Goal: Information Seeking & Learning: Find specific fact

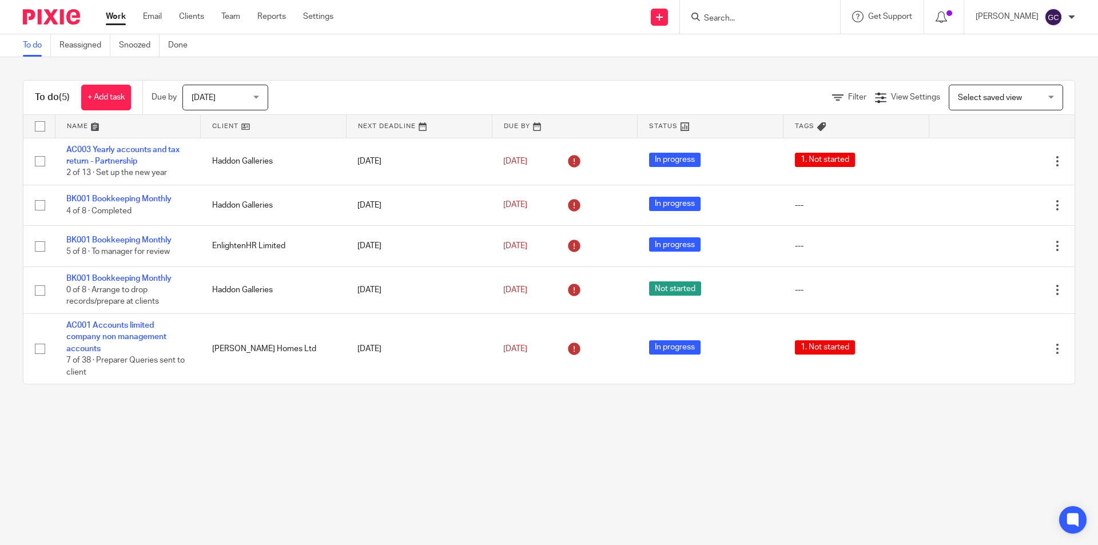
click at [718, 12] on form at bounding box center [764, 17] width 122 height 14
click at [717, 16] on input "Search" at bounding box center [754, 19] width 103 height 10
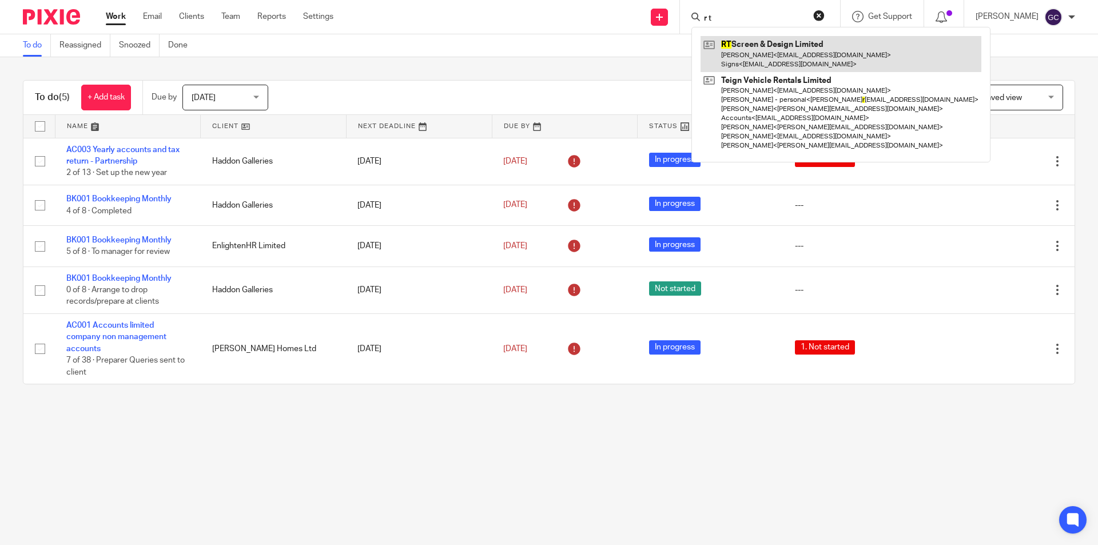
type input "r t"
click at [750, 49] on link at bounding box center [840, 53] width 281 height 35
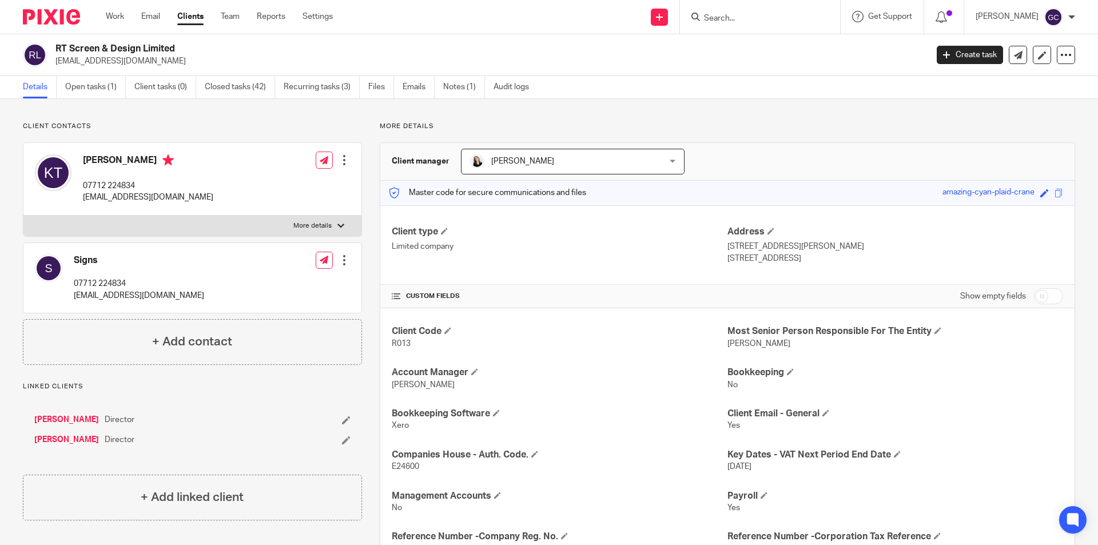
drag, startPoint x: 81, startPoint y: 65, endPoint x: 94, endPoint y: 57, distance: 14.9
click at [81, 65] on p "[EMAIL_ADDRESS][DOMAIN_NAME]" at bounding box center [487, 60] width 864 height 11
click at [160, 199] on p "[EMAIL_ADDRESS][DOMAIN_NAME]" at bounding box center [148, 197] width 130 height 11
drag, startPoint x: 157, startPoint y: 197, endPoint x: 84, endPoint y: 197, distance: 73.2
click at [84, 197] on p "[EMAIL_ADDRESS][DOMAIN_NAME]" at bounding box center [148, 197] width 130 height 11
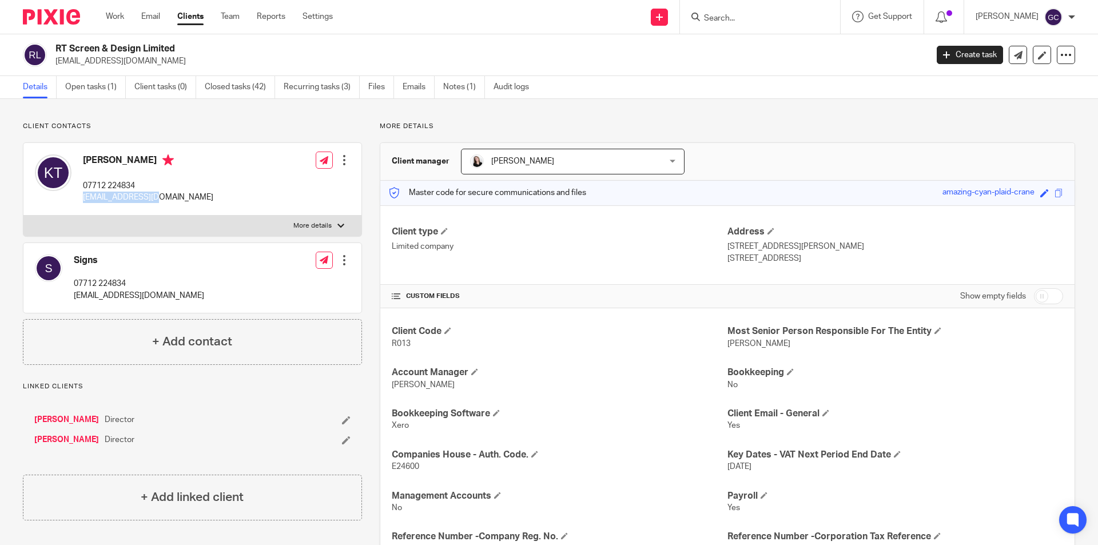
copy p "[EMAIL_ADDRESS][DOMAIN_NAME]"
click at [194, 18] on link "Clients" at bounding box center [190, 16] width 26 height 11
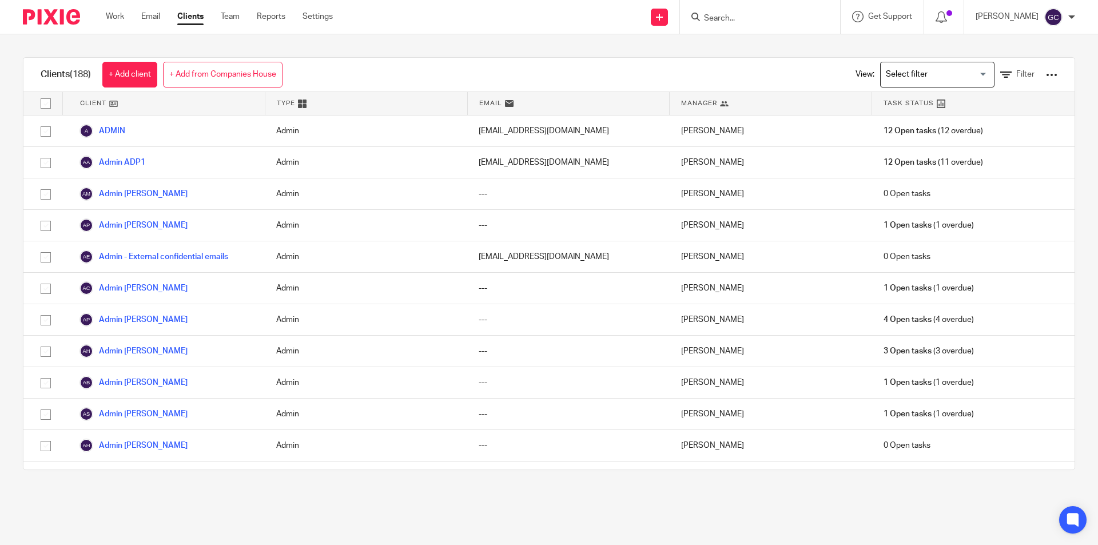
click at [723, 12] on form at bounding box center [764, 17] width 122 height 14
click at [727, 21] on input "Search" at bounding box center [754, 19] width 103 height 10
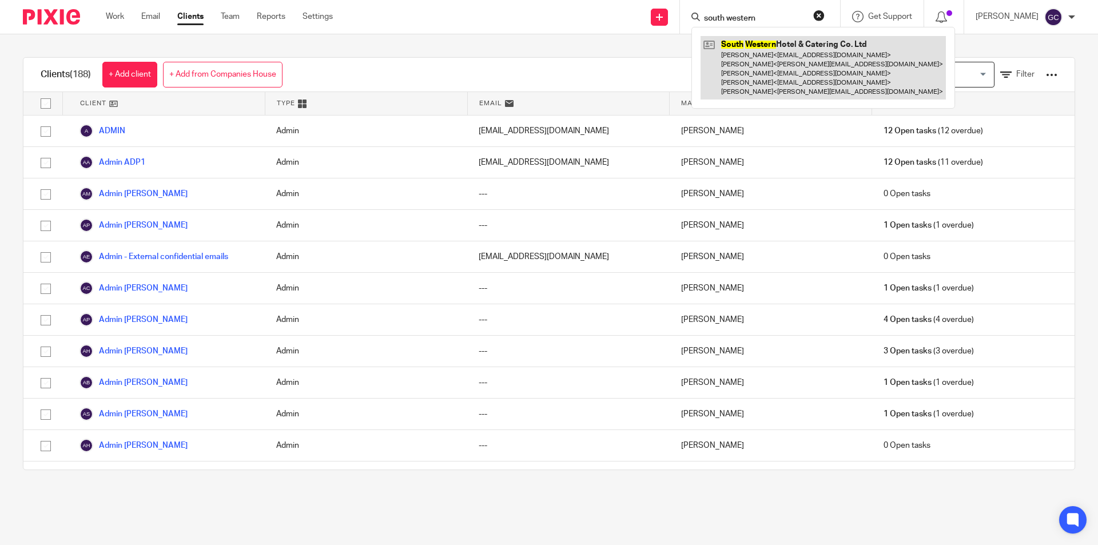
type input "south western"
click at [867, 46] on link at bounding box center [822, 67] width 245 height 63
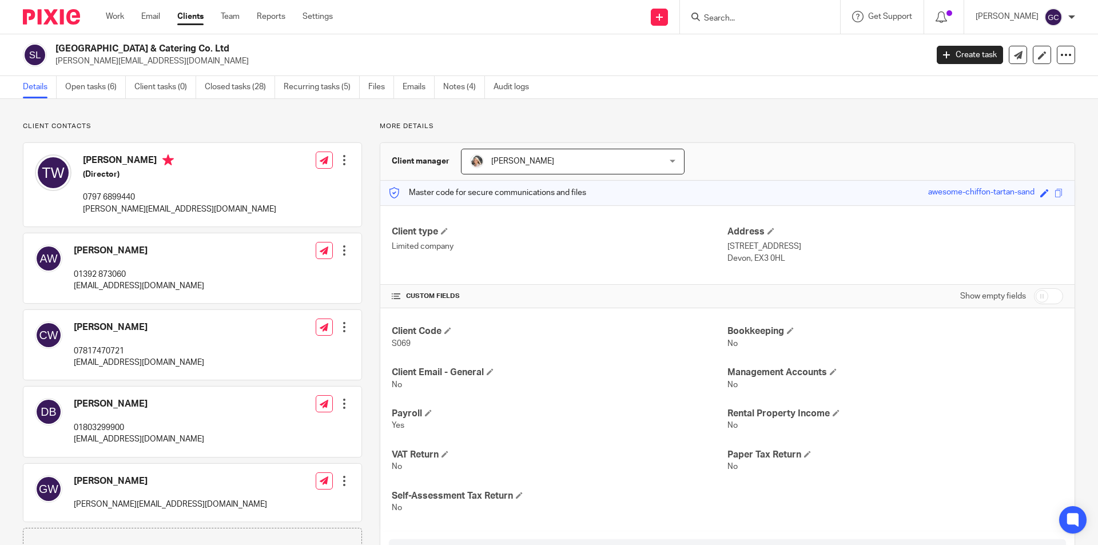
click at [153, 208] on p "tom@riverexe.com" at bounding box center [179, 209] width 193 height 11
drag, startPoint x: 152, startPoint y: 209, endPoint x: 81, endPoint y: 210, distance: 70.9
click at [81, 210] on div "Tom Williams-Hawkes (Director) 0797 6899440 tom@riverexe.com" at bounding box center [155, 185] width 241 height 72
copy p "tom@riverexe.com"
click at [728, 19] on input "Search" at bounding box center [754, 19] width 103 height 10
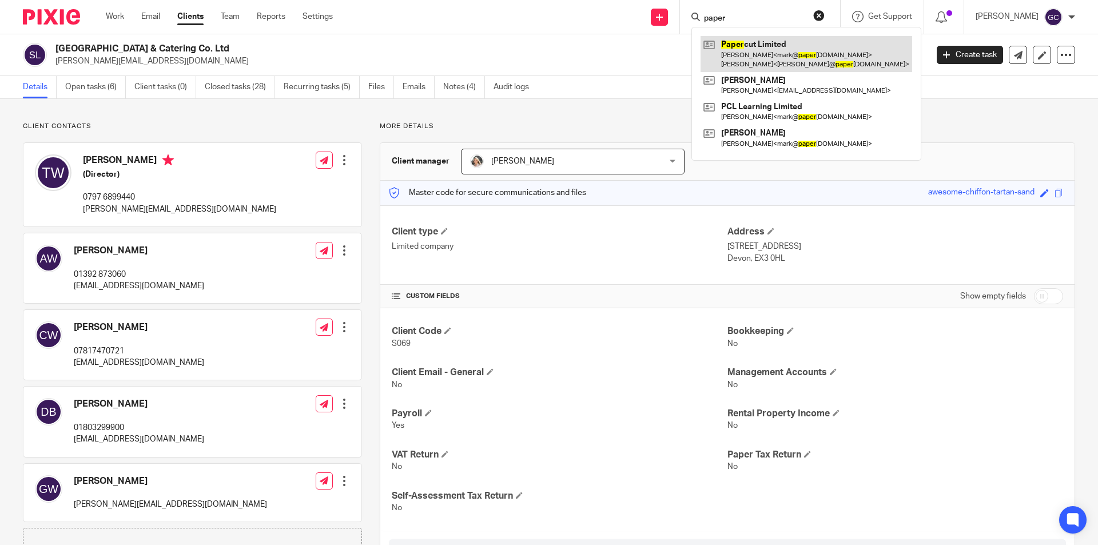
type input "paper"
click at [763, 47] on link at bounding box center [806, 53] width 212 height 35
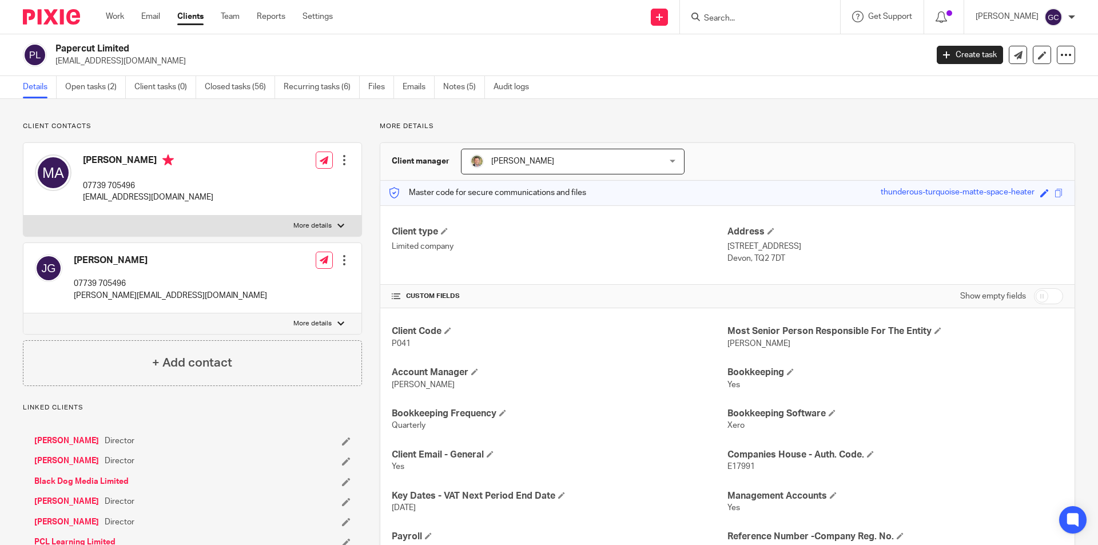
drag, startPoint x: 194, startPoint y: 201, endPoint x: 170, endPoint y: 200, distance: 24.6
click at [194, 201] on div "Mark Ayshford 07739 705496 mark@papercutltd.co.uk Edit contact Create client fr…" at bounding box center [192, 179] width 338 height 73
drag, startPoint x: 177, startPoint y: 198, endPoint x: 85, endPoint y: 197, distance: 91.5
click at [85, 197] on div "Mark Ayshford 07739 705496 mark@papercutltd.co.uk Edit contact Create client fr…" at bounding box center [192, 179] width 338 height 73
copy p "mark@papercutltd.co.uk"
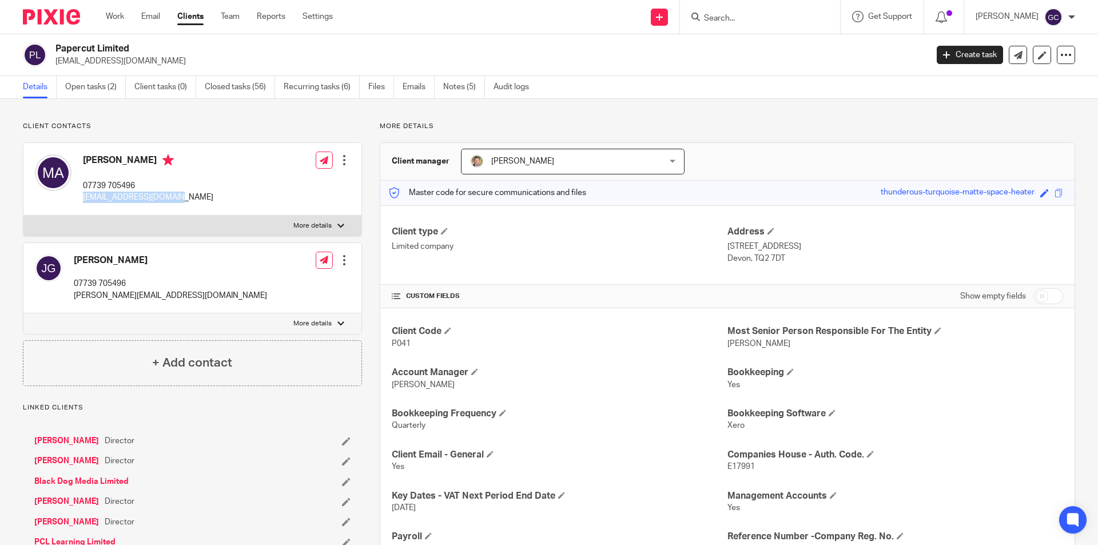
click at [66, 18] on img at bounding box center [51, 16] width 57 height 15
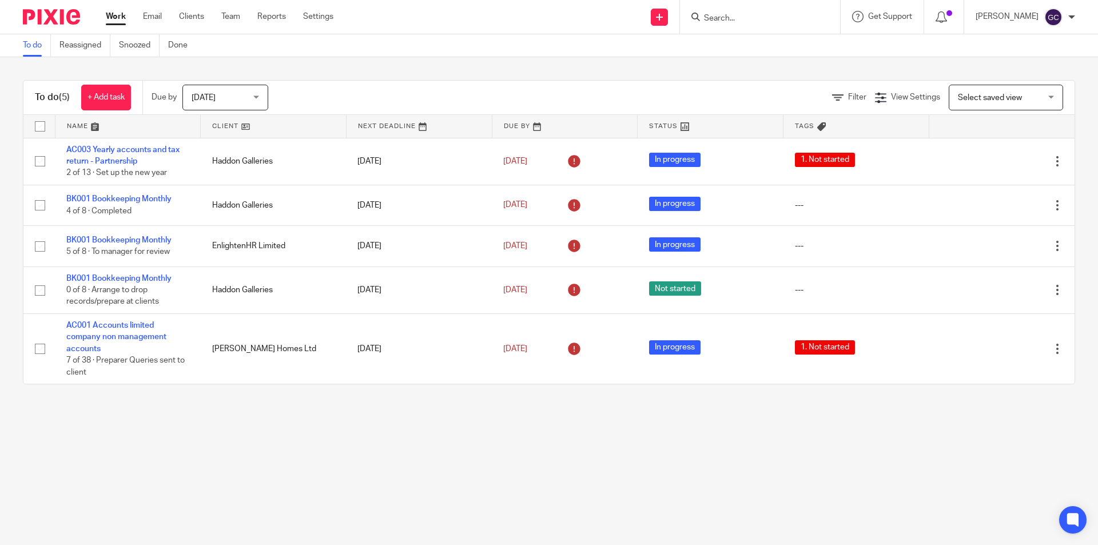
click at [711, 18] on input "Search" at bounding box center [754, 19] width 103 height 10
type input "vintage"
click at [769, 43] on link at bounding box center [796, 49] width 193 height 26
click at [768, 48] on link at bounding box center [796, 49] width 193 height 26
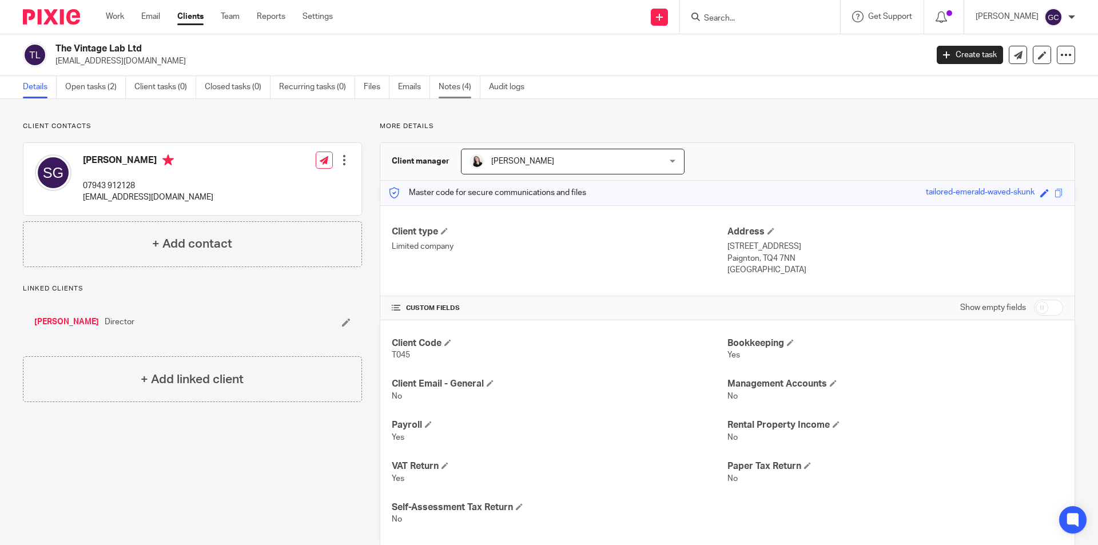
click at [445, 83] on link "Notes (4)" at bounding box center [459, 87] width 42 height 22
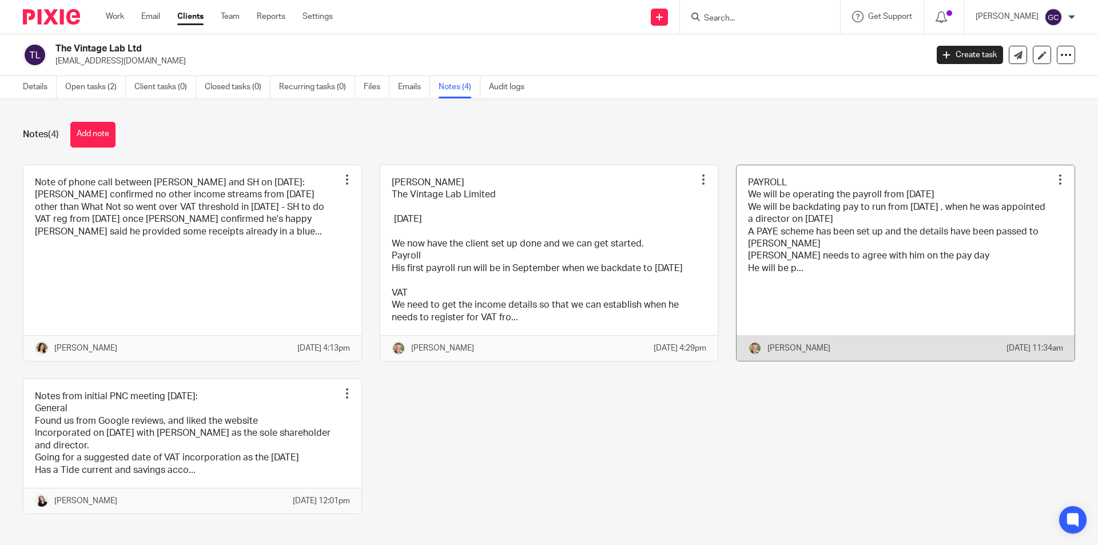
click at [809, 246] on link at bounding box center [905, 263] width 338 height 196
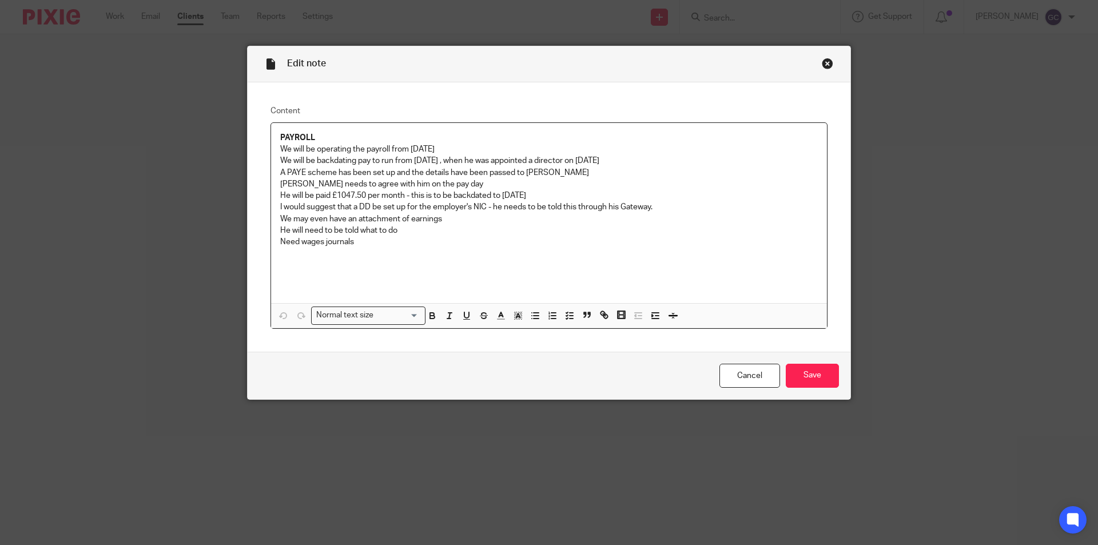
drag, startPoint x: 410, startPoint y: 147, endPoint x: 493, endPoint y: 151, distance: 83.5
click at [493, 151] on p "We will be operating the payroll from [DATE]" at bounding box center [548, 148] width 537 height 11
click at [430, 188] on p "Marianne needs to agree with him on the pay day" at bounding box center [548, 183] width 537 height 11
drag, startPoint x: 372, startPoint y: 159, endPoint x: 645, endPoint y: 161, distance: 273.3
click at [645, 161] on p "We will be backdating pay to run from April 2025 , when he was appointed a dire…" at bounding box center [548, 160] width 537 height 11
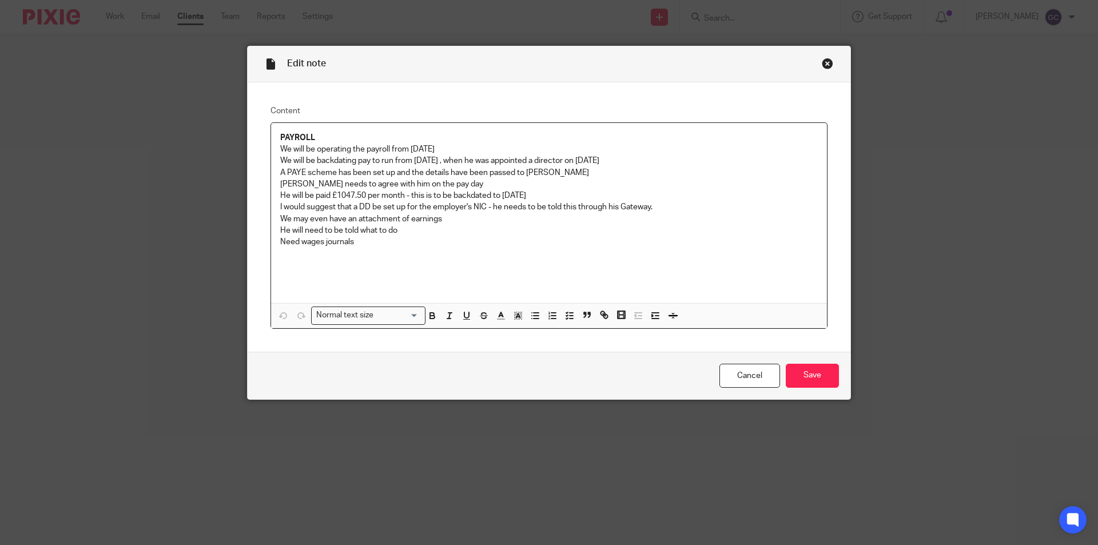
click at [576, 184] on p "Marianne needs to agree with him on the pay day" at bounding box center [548, 183] width 537 height 11
drag, startPoint x: 317, startPoint y: 194, endPoint x: 522, endPoint y: 213, distance: 206.1
click at [530, 196] on p "He will be paid £1047.50 per month - this is to be backdated to April 2025" at bounding box center [548, 195] width 537 height 11
click at [515, 218] on p "We may even have an attachment of earnings" at bounding box center [548, 218] width 537 height 11
click at [824, 58] on div "Close this dialog window" at bounding box center [826, 63] width 11 height 11
